Goal: Transaction & Acquisition: Purchase product/service

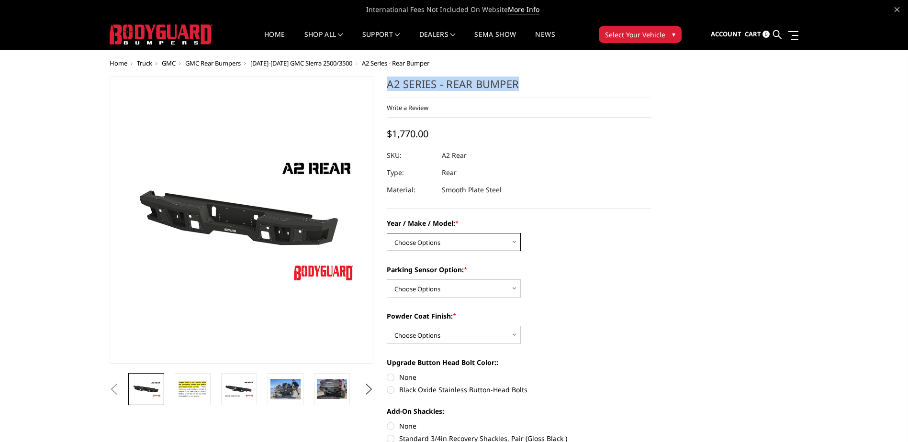
click at [505, 241] on select "Choose Options Chevrolet/GMC 20-24 2500 / 3500 Chevrolet/GMC 15-19 2500 / 3500 …" at bounding box center [454, 242] width 134 height 18
select select "1605"
click at [387, 233] on select "Choose Options Chevrolet/GMC 20-24 2500 / 3500 Chevrolet/GMC 15-19 2500 / 3500 …" at bounding box center [454, 242] width 134 height 18
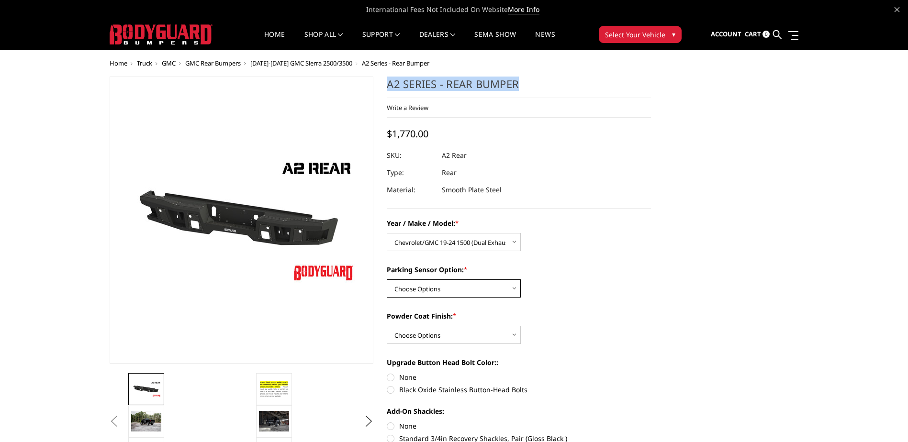
click at [507, 289] on select "Choose Options Yes - With sensor cutouts No - Without sensor cutouts" at bounding box center [454, 288] width 134 height 18
select select "564"
click at [387, 279] on select "Choose Options Yes - With sensor cutouts No - Without sensor cutouts" at bounding box center [454, 288] width 134 height 18
click at [477, 322] on div "Powder Coat Finish: * Choose Options Bare metal (included) Texture black powder…" at bounding box center [519, 327] width 264 height 33
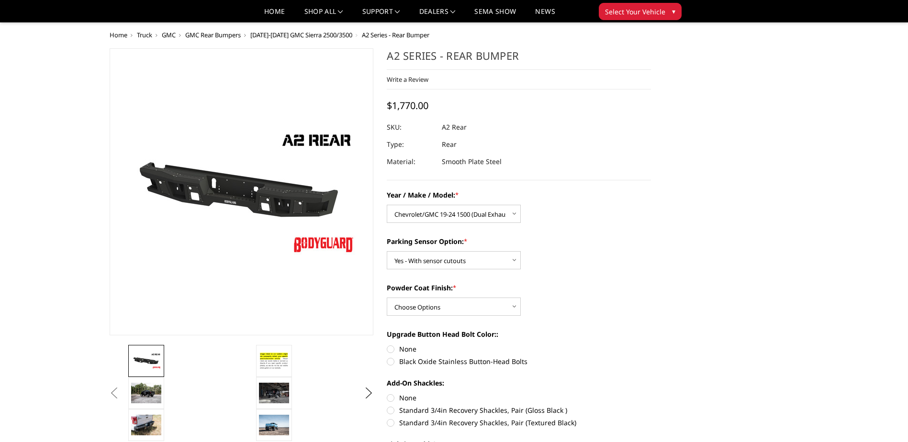
scroll to position [48, 0]
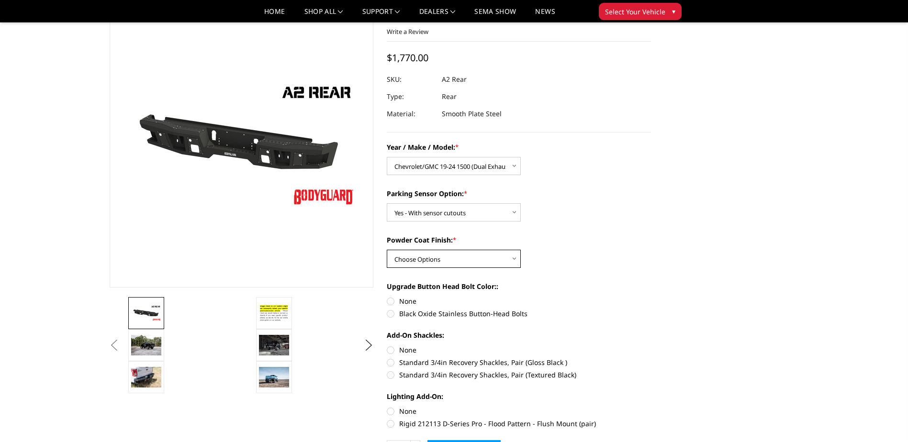
click at [510, 260] on select "Choose Options Bare metal (included) Texture black powder coat" at bounding box center [454, 259] width 134 height 18
select select "549"
click at [387, 250] on select "Choose Options Bare metal (included) Texture black powder coat" at bounding box center [454, 259] width 134 height 18
click at [392, 315] on label "Black Oxide Stainless Button-Head Bolts" at bounding box center [519, 314] width 264 height 10
click at [651, 297] on input "Black Oxide Stainless Button-Head Bolts" at bounding box center [651, 296] width 0 height 0
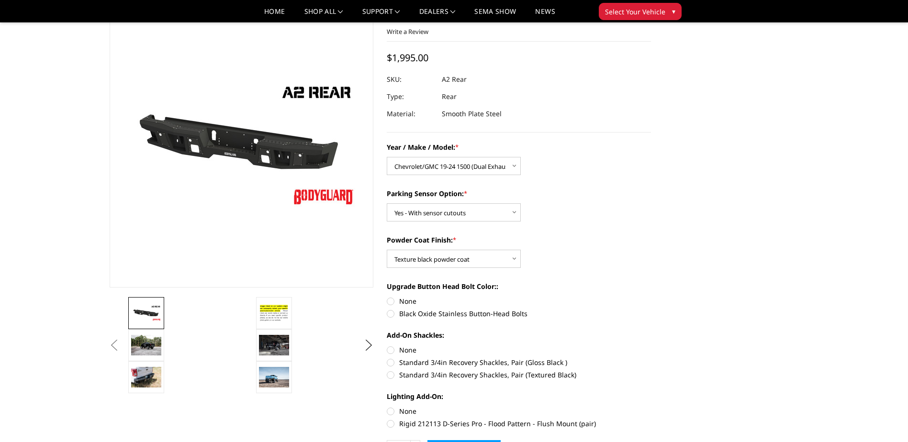
radio input "true"
click at [392, 302] on label "None" at bounding box center [519, 301] width 264 height 10
click at [387, 297] on input "None" at bounding box center [387, 296] width 0 height 0
radio input "true"
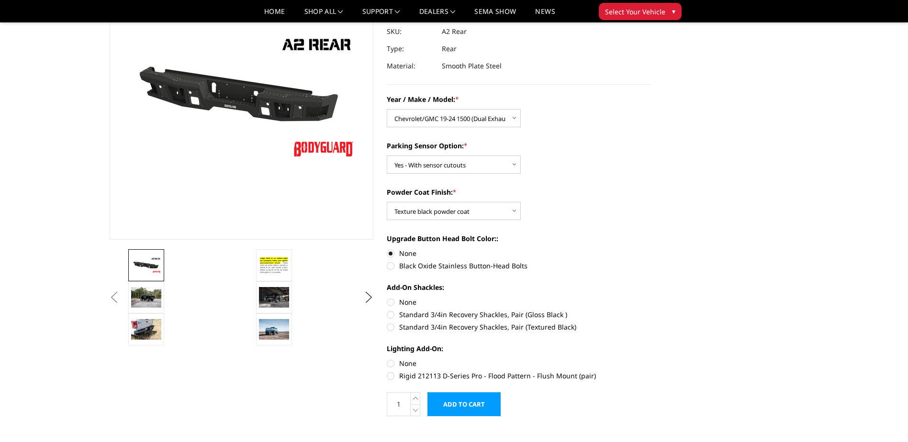
click at [392, 329] on label "Standard 3/4in Recovery Shackles, Pair (Textured Black)" at bounding box center [519, 327] width 264 height 10
click at [651, 310] on input "Standard 3/4in Recovery Shackles, Pair (Textured Black)" at bounding box center [651, 310] width 0 height 0
radio input "true"
click at [392, 327] on label "Standard 3/4in Recovery Shackles, Pair (Textured Black)" at bounding box center [519, 327] width 264 height 10
click at [651, 310] on input "Standard 3/4in Recovery Shackles, Pair (Textured Black)" at bounding box center [651, 310] width 0 height 0
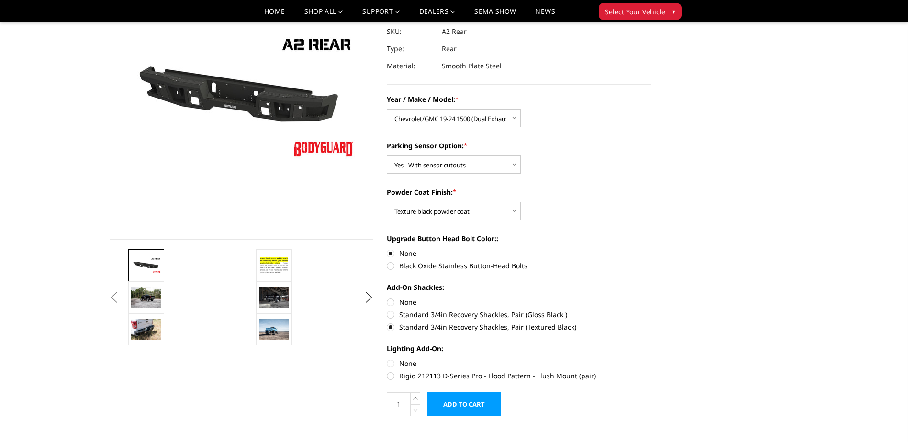
click at [391, 301] on label "None" at bounding box center [519, 302] width 264 height 10
click at [387, 298] on input "None" at bounding box center [387, 297] width 0 height 0
radio input "true"
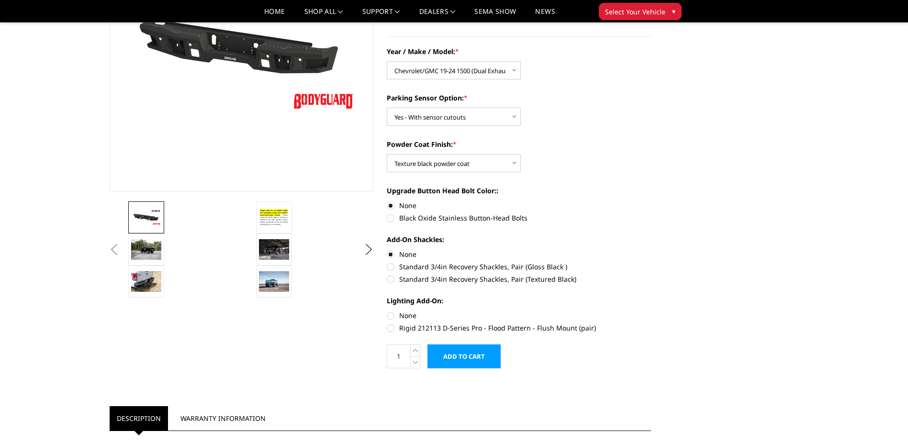
click at [390, 328] on label "Rigid 212113 D-Series Pro - Flood Pattern - Flush Mount (pair)" at bounding box center [519, 328] width 264 height 10
click at [651, 311] on input "Rigid 212113 D-Series Pro - Flood Pattern - Flush Mount (pair)" at bounding box center [651, 310] width 0 height 0
radio input "true"
click at [391, 328] on label "Rigid 212113 D-Series Pro - Flood Pattern - Flush Mount (pair)" at bounding box center [519, 328] width 264 height 10
click at [651, 311] on input "Rigid 212113 D-Series Pro - Flood Pattern - Flush Mount (pair)" at bounding box center [651, 310] width 0 height 0
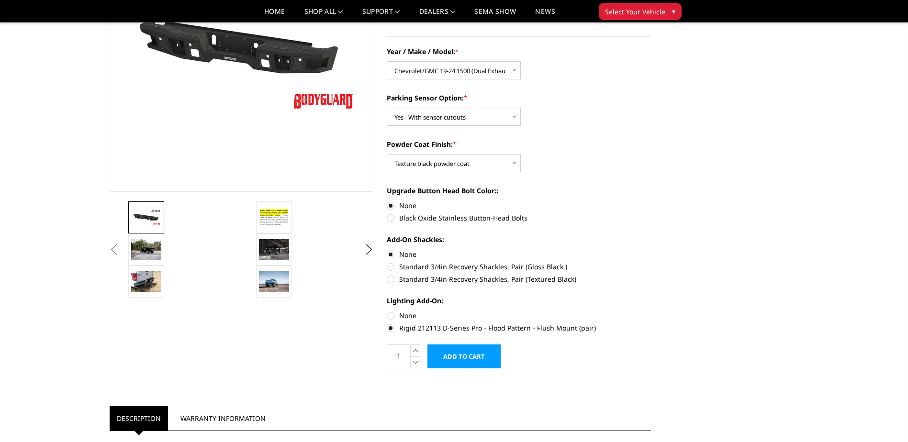
click at [393, 317] on label "None" at bounding box center [519, 315] width 264 height 10
click at [387, 311] on input "None" at bounding box center [387, 310] width 0 height 0
radio input "true"
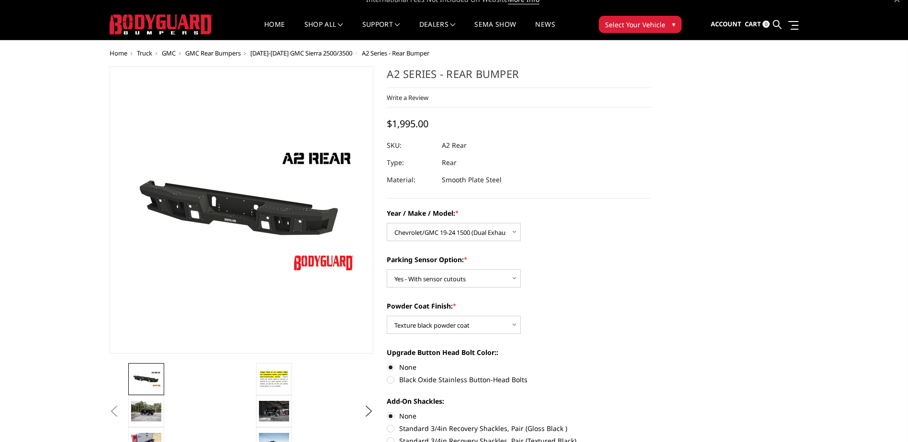
scroll to position [0, 0]
